Goal: Task Accomplishment & Management: Use online tool/utility

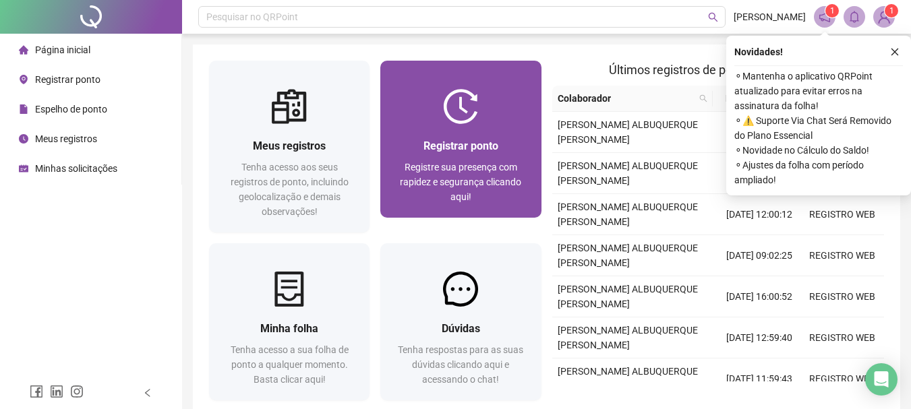
click at [464, 146] on span "Registrar ponto" at bounding box center [460, 146] width 75 height 13
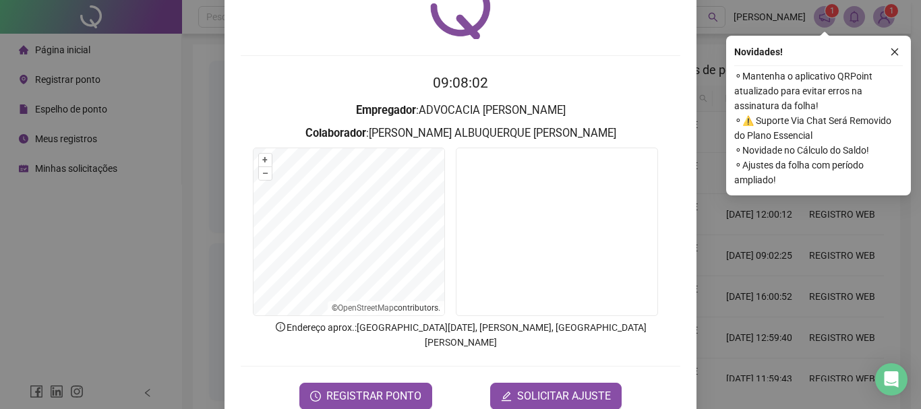
scroll to position [88, 0]
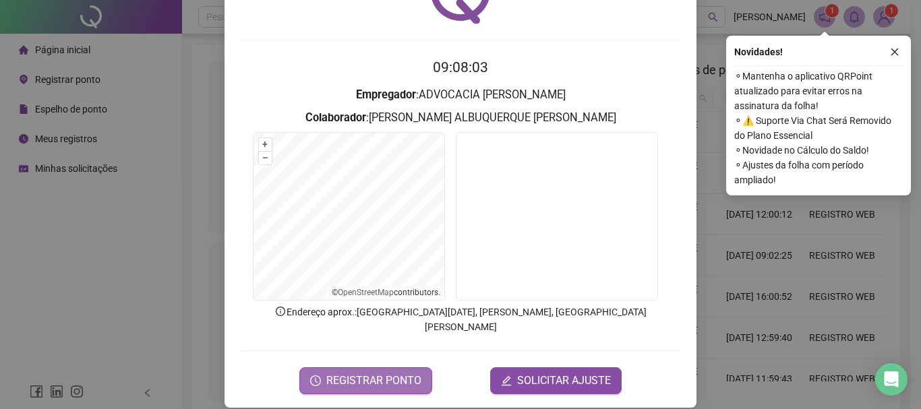
click at [353, 373] on span "REGISTRAR PONTO" at bounding box center [373, 381] width 95 height 16
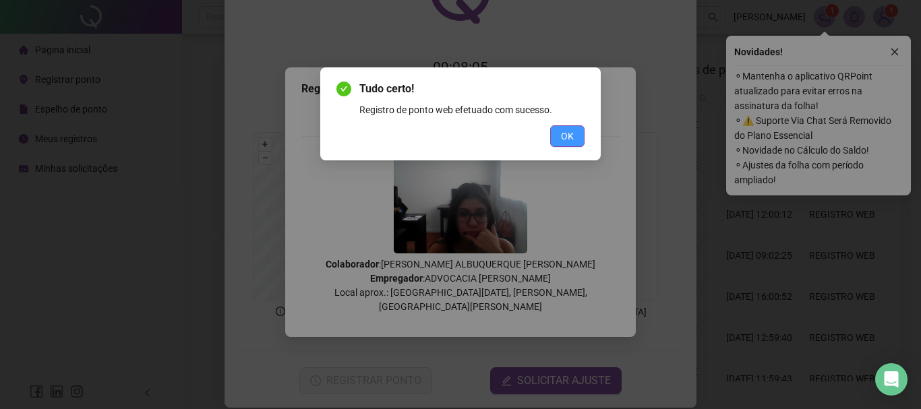
click at [580, 138] on button "OK" at bounding box center [567, 136] width 34 height 22
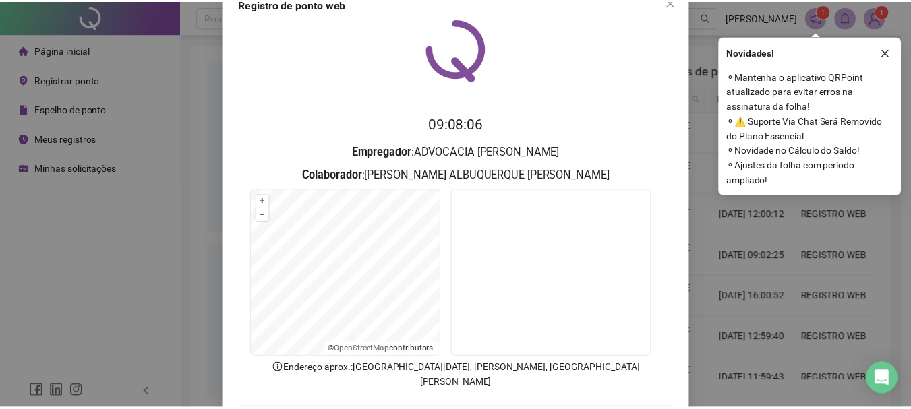
scroll to position [0, 0]
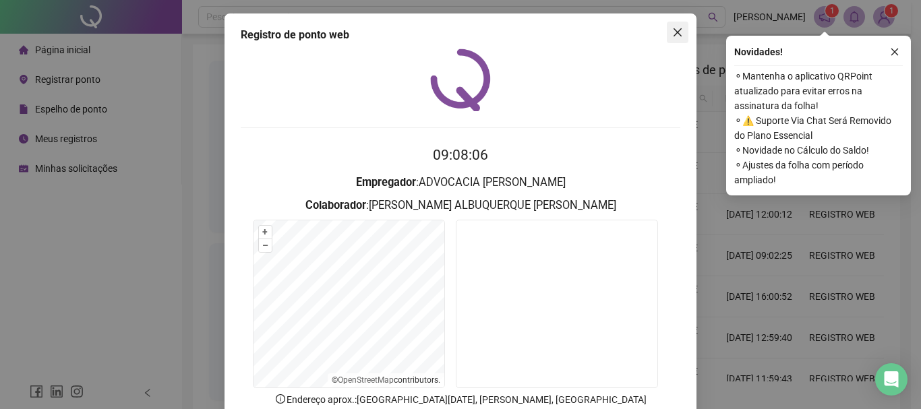
click at [667, 40] on button "Close" at bounding box center [678, 33] width 22 height 22
